Goal: Information Seeking & Learning: Answer question/provide support

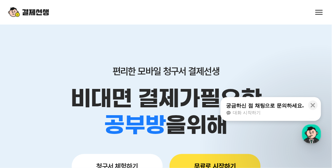
click at [318, 10] on span at bounding box center [319, 10] width 7 height 1
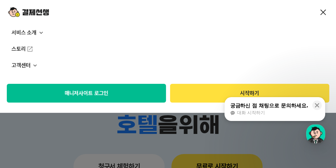
click at [98, 94] on button "매니저사이트 로그인" at bounding box center [86, 93] width 159 height 19
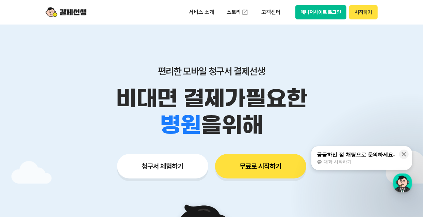
click at [332, 154] on div "궁금하신 점 채팅으로 문의하세요." at bounding box center [356, 154] width 78 height 7
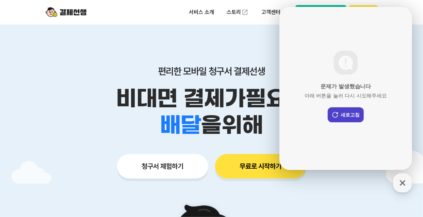
click at [332, 115] on button "새로고침" at bounding box center [345, 114] width 36 height 15
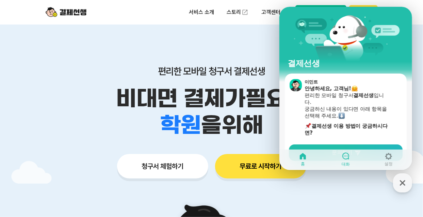
click at [332, 159] on icon at bounding box center [345, 155] width 7 height 7
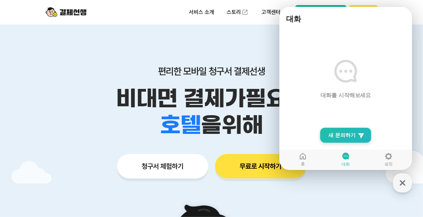
click at [332, 134] on span "새 문의하기" at bounding box center [341, 135] width 27 height 7
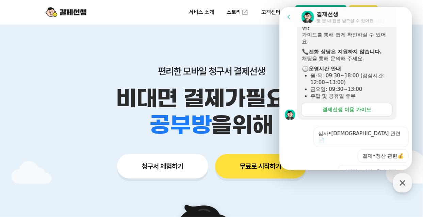
scroll to position [151, 0]
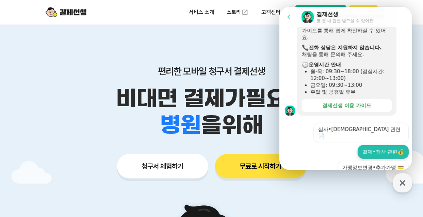
click at [332, 145] on button "결제•정산 관련💰" at bounding box center [382, 152] width 51 height 14
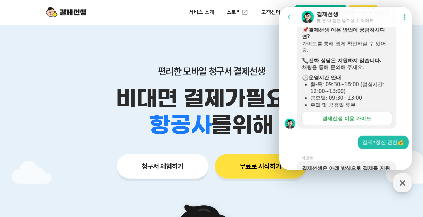
click at [318, 116] on link "결제선생 이용 가이드" at bounding box center [346, 119] width 91 height 14
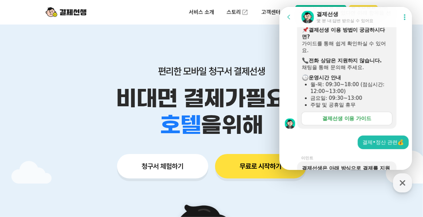
scroll to position [447, 0]
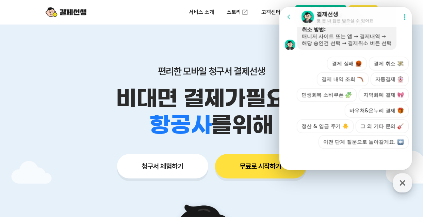
click at [332, 167] on icon "button" at bounding box center [402, 183] width 12 height 12
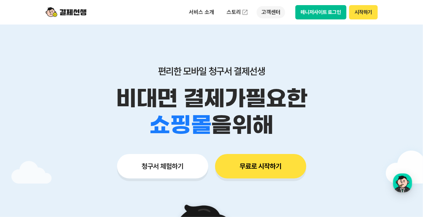
click at [274, 12] on p "고객센터" at bounding box center [271, 12] width 28 height 12
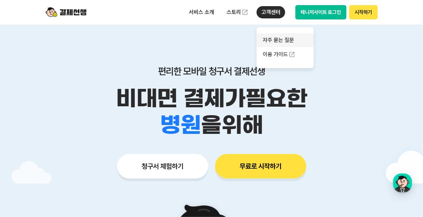
click at [276, 38] on link "자주 묻는 질문" at bounding box center [285, 40] width 57 height 14
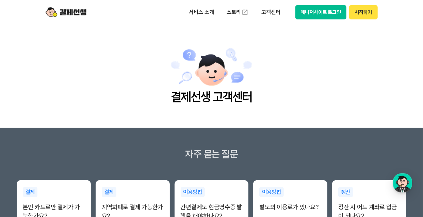
click at [307, 95] on main "결제선생 고객센터" at bounding box center [211, 76] width 423 height 103
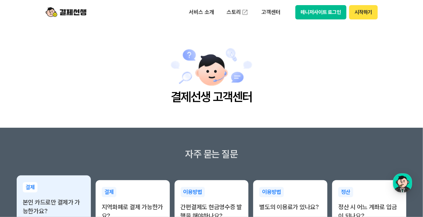
click at [59, 167] on div "결제 본인 카드로만 결제가 가능한가요?" at bounding box center [54, 198] width 74 height 47
click at [69, 167] on p "본인 카드로만 결제가 가능한가요?" at bounding box center [54, 207] width 62 height 18
